Goal: Task Accomplishment & Management: Use online tool/utility

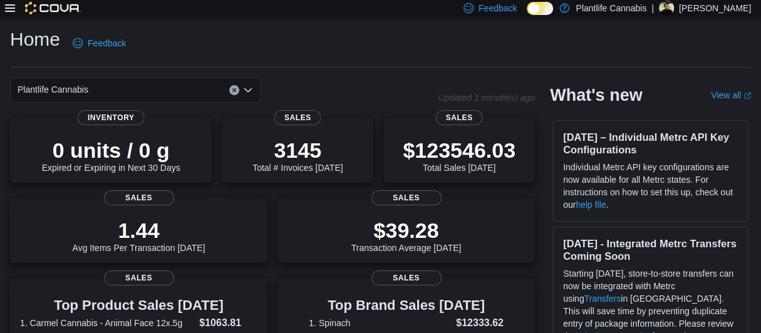
click at [674, 11] on div "Rian Lamontagne" at bounding box center [666, 8] width 15 height 15
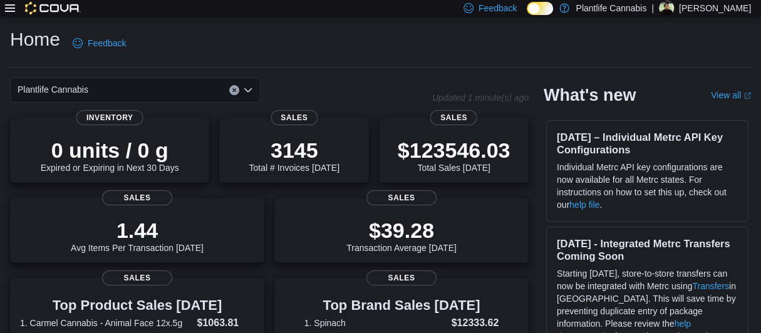
click at [550, 42] on div "Home Feedback" at bounding box center [380, 43] width 741 height 33
click at [635, 7] on p "Plantlife Cannabis" at bounding box center [610, 8] width 71 height 15
click at [666, 46] on div "Home Feedback" at bounding box center [380, 43] width 741 height 33
click at [699, 10] on p "[PERSON_NAME]" at bounding box center [715, 8] width 72 height 15
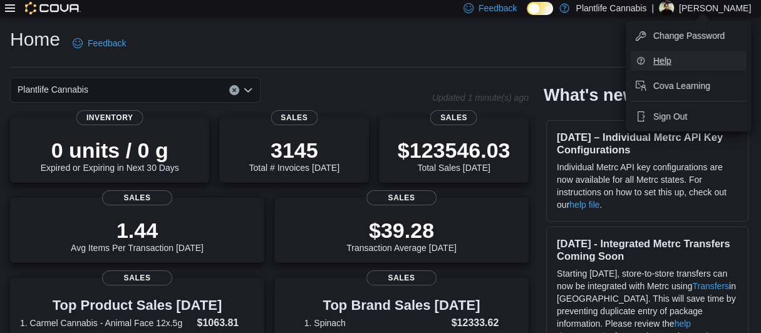
click at [676, 63] on button "Help" at bounding box center [687, 61] width 115 height 20
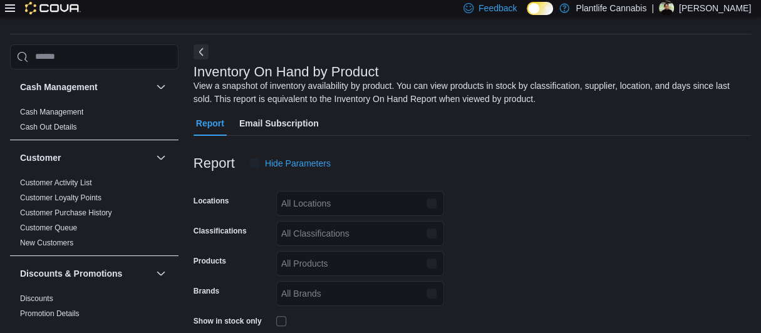
scroll to position [42, 0]
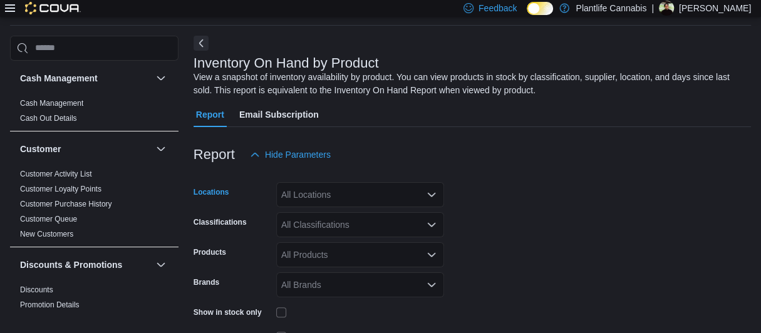
click at [346, 190] on div "All Locations" at bounding box center [360, 194] width 168 height 25
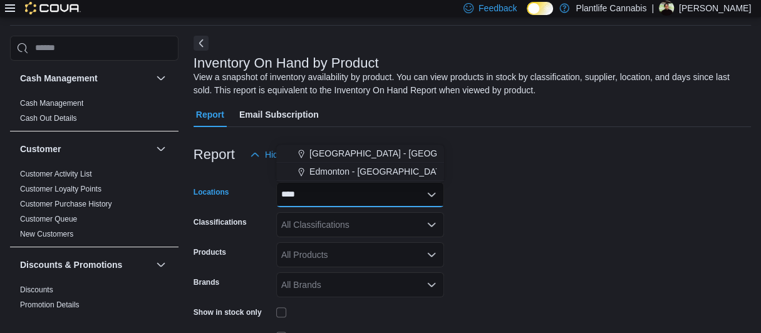
type input "*****"
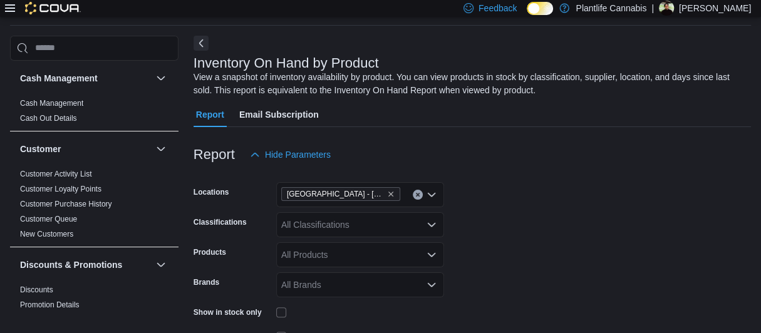
click at [612, 141] on div at bounding box center [471, 134] width 557 height 15
click at [11, 8] on icon at bounding box center [10, 8] width 10 height 8
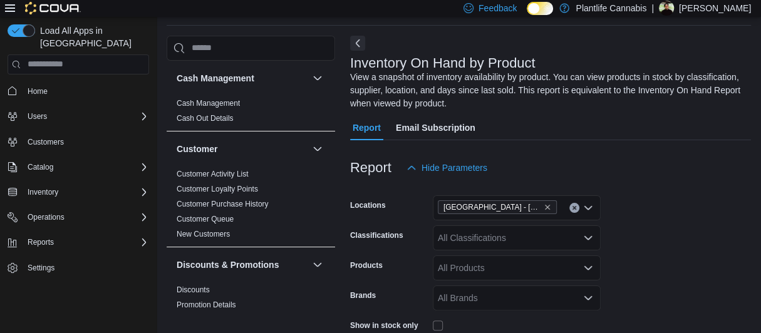
click at [11, 8] on icon at bounding box center [10, 8] width 10 height 8
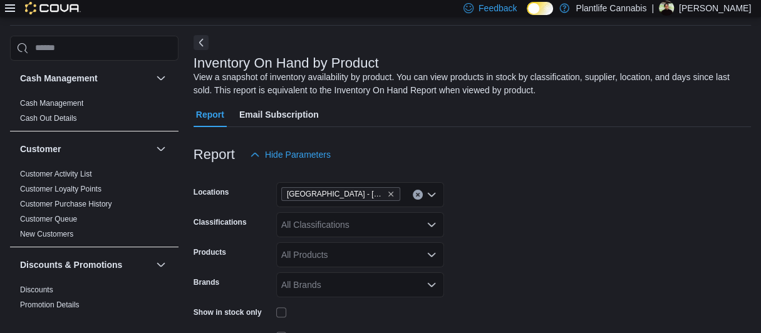
click at [198, 45] on button "Next" at bounding box center [200, 42] width 15 height 15
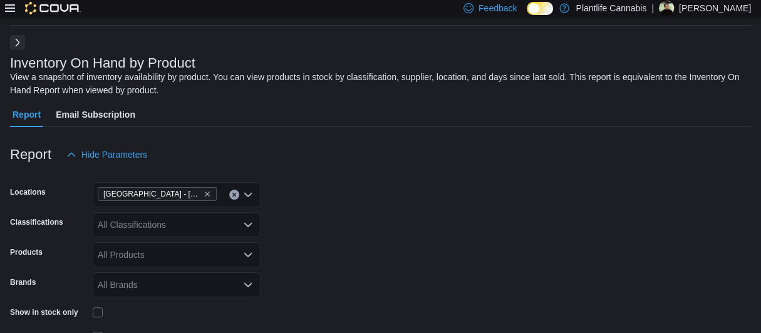
click at [13, 41] on button "Next" at bounding box center [17, 42] width 15 height 15
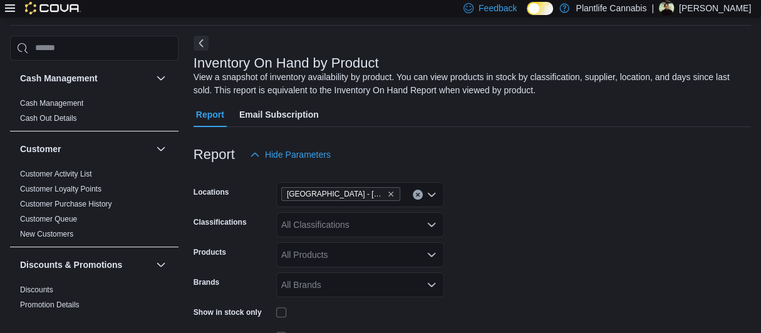
click at [560, 165] on div "Report Hide Parameters" at bounding box center [471, 154] width 557 height 25
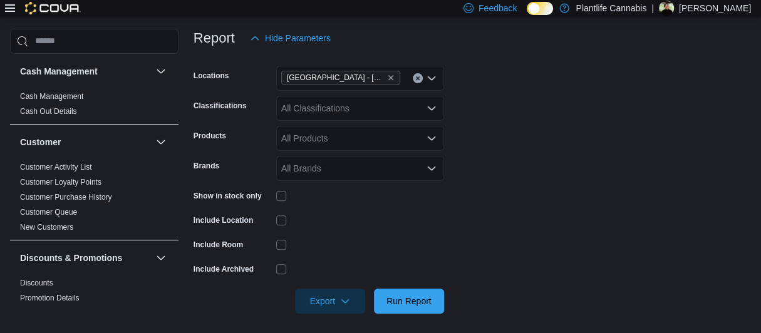
scroll to position [163, 0]
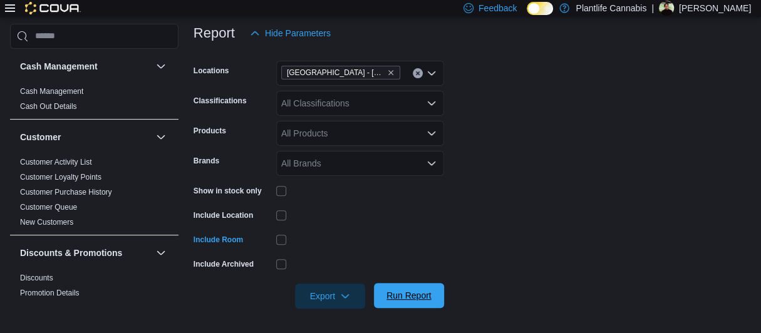
click at [423, 295] on span "Run Report" at bounding box center [408, 295] width 45 height 13
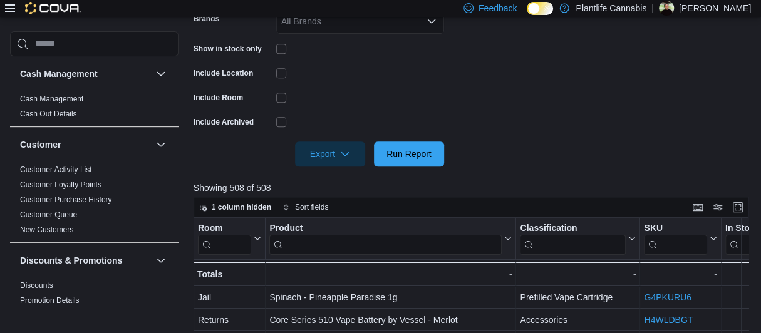
scroll to position [299, 0]
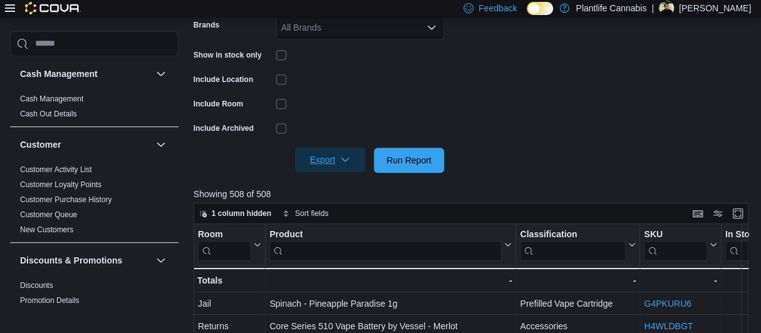
click at [339, 164] on span "Export" at bounding box center [329, 159] width 55 height 25
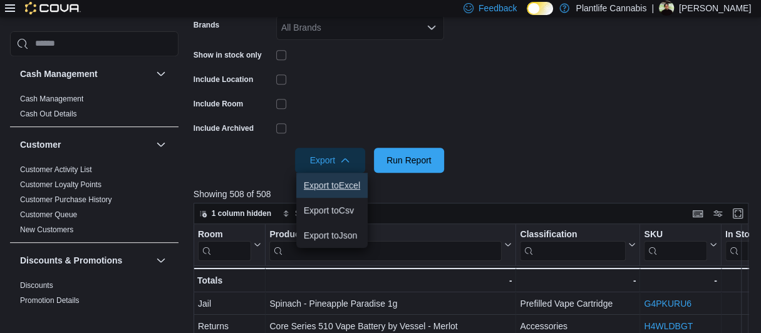
click at [338, 186] on span "Export to Excel" at bounding box center [332, 185] width 56 height 10
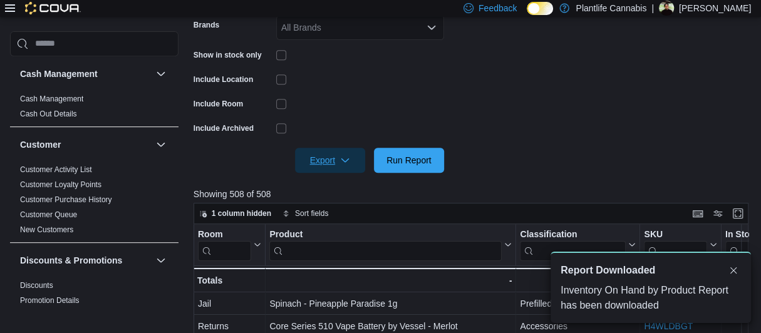
scroll to position [0, 0]
click at [504, 85] on form "Locations Edmonton - South Common Classifications All Classifications Products …" at bounding box center [471, 41] width 557 height 263
